Goal: Task Accomplishment & Management: Manage account settings

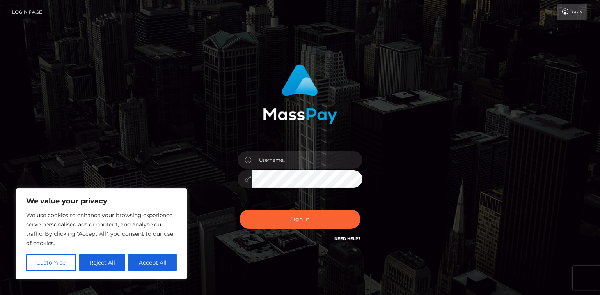
click at [97, 263] on button "Reject All" at bounding box center [102, 262] width 46 height 17
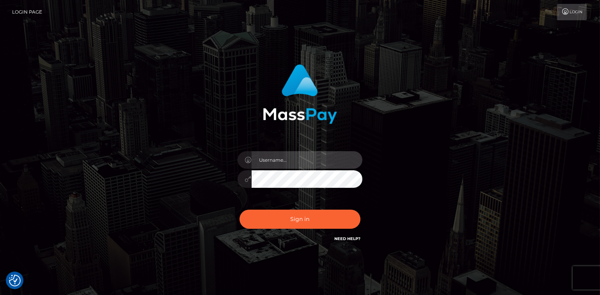
click at [292, 160] on input "text" at bounding box center [307, 160] width 111 height 18
type input "[EMAIL_ADDRESS][DOMAIN_NAME]"
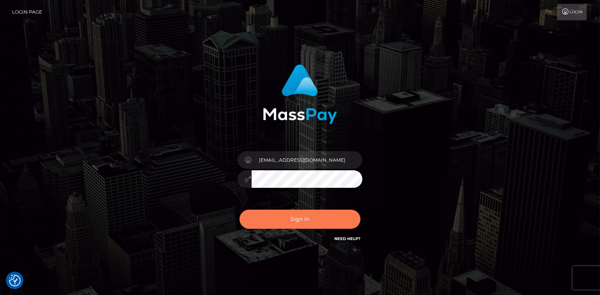
click at [260, 214] on button "Sign in" at bounding box center [299, 219] width 121 height 19
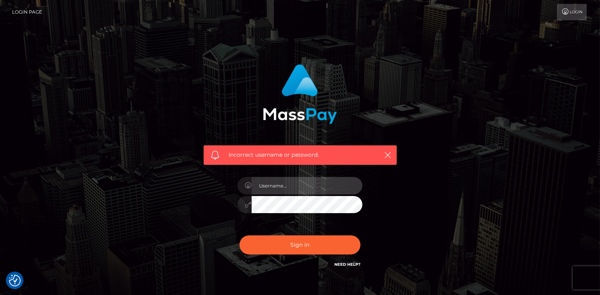
click at [294, 186] on input "text" at bounding box center [307, 186] width 111 height 18
type input "[EMAIL_ADDRESS][DOMAIN_NAME]"
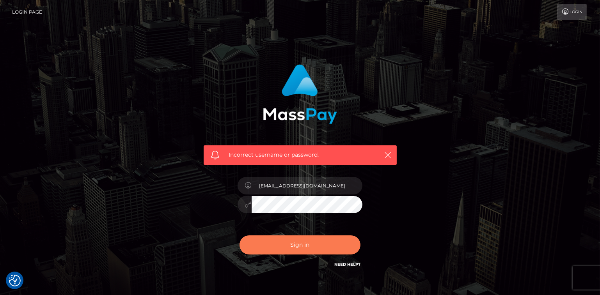
click at [273, 247] on button "Sign in" at bounding box center [299, 245] width 121 height 19
